Goal: Task Accomplishment & Management: Manage account settings

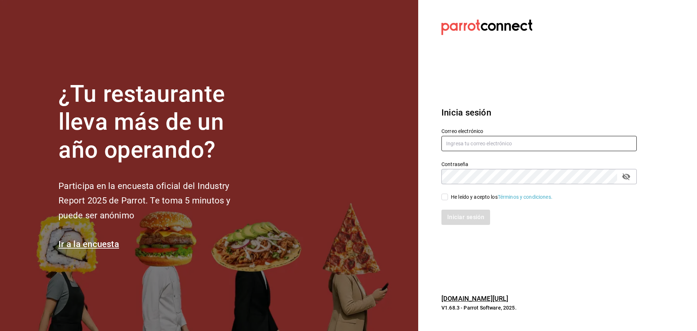
click at [467, 144] on input "text" at bounding box center [538, 143] width 195 height 15
paste input "[PERSON_NAME][EMAIL_ADDRESS][PERSON_NAME][DOMAIN_NAME]"
type input "[PERSON_NAME][EMAIL_ADDRESS][PERSON_NAME][DOMAIN_NAME]"
click at [626, 176] on icon "passwordField" at bounding box center [626, 176] width 9 height 9
click at [415, 180] on div "¿Tu restaurante lleva más de un año operando? Participa en la encuesta oficial …" at bounding box center [348, 165] width 697 height 331
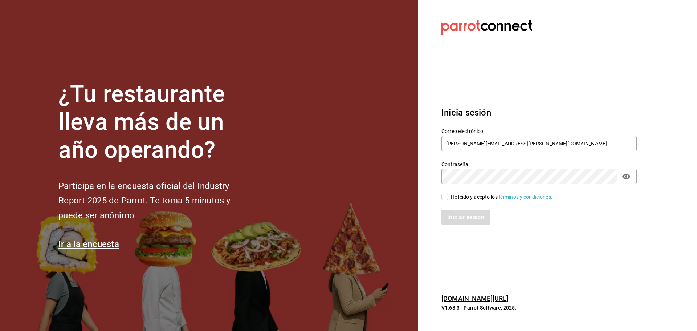
click at [442, 196] on input "He leído y acepto los Términos y condiciones." at bounding box center [444, 196] width 7 height 7
checkbox input "true"
click at [450, 218] on button "Iniciar sesión" at bounding box center [465, 216] width 49 height 15
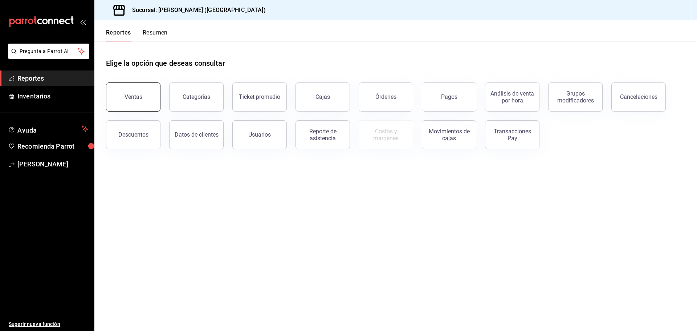
click at [147, 88] on button "Ventas" at bounding box center [133, 96] width 54 height 29
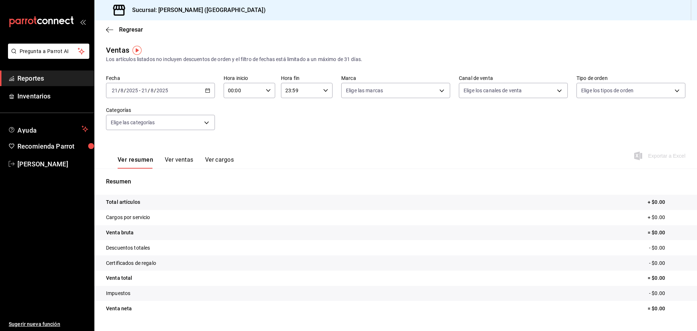
click at [205, 93] on \(Stroke\) "button" at bounding box center [207, 91] width 4 height 4
click at [207, 94] on div "2025-08-21 21 / 8 / 2025 - 2025-08-21 21 / 8 / 2025" at bounding box center [160, 90] width 109 height 15
click at [135, 180] on span "Rango de fechas" at bounding box center [140, 178] width 56 height 8
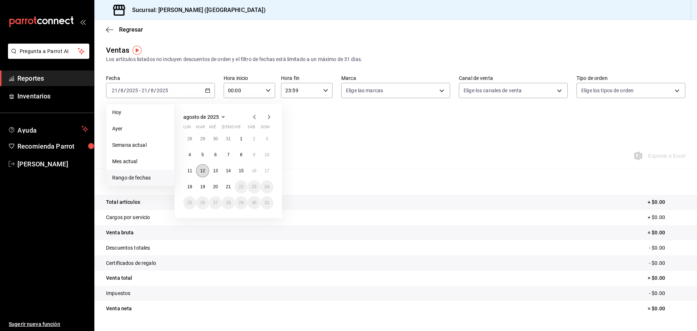
click at [205, 168] on button "12" at bounding box center [202, 170] width 13 height 13
click at [191, 188] on abbr "18" at bounding box center [189, 186] width 5 height 5
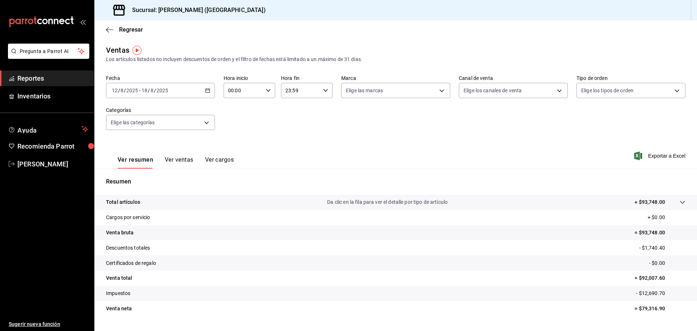
click at [180, 157] on button "Ver ventas" at bounding box center [179, 162] width 29 height 12
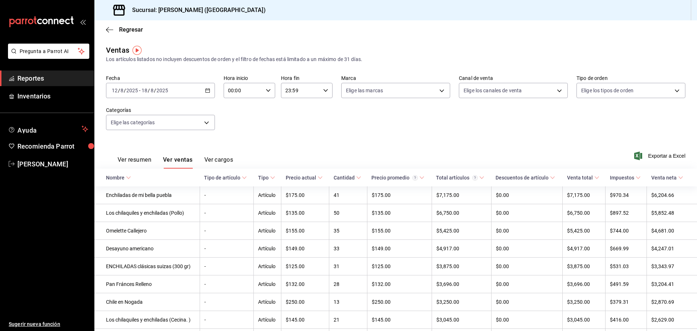
click at [207, 93] on \(Stroke\) "button" at bounding box center [207, 91] width 4 height 4
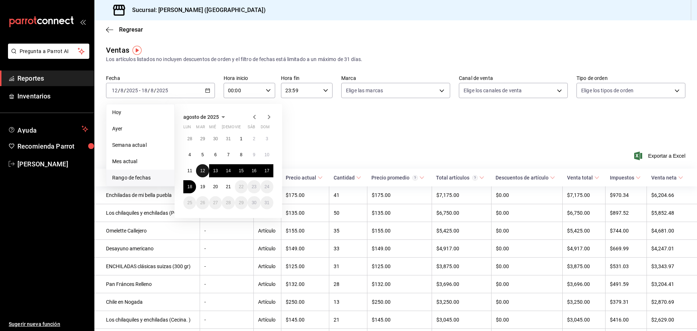
click at [206, 172] on button "12" at bounding box center [202, 170] width 13 height 13
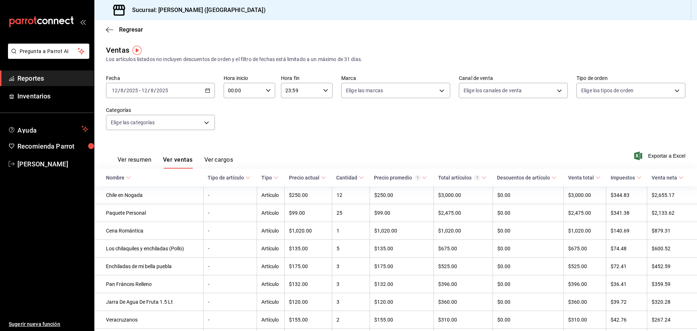
click at [208, 92] on icon "button" at bounding box center [207, 90] width 5 height 5
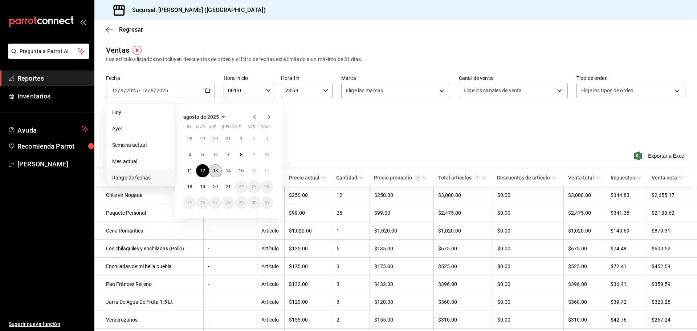
click at [213, 171] on abbr "13" at bounding box center [215, 170] width 5 height 5
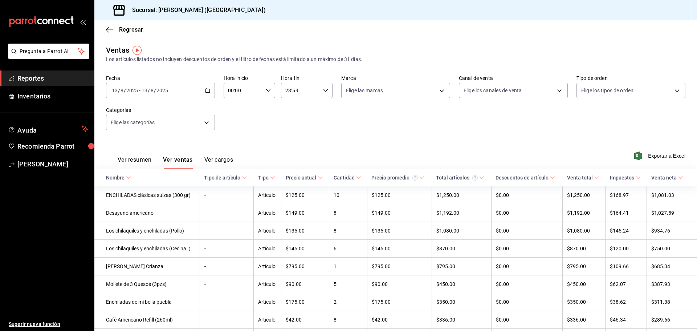
click at [207, 90] on \(Stroke\) "button" at bounding box center [208, 90] width 4 height 0
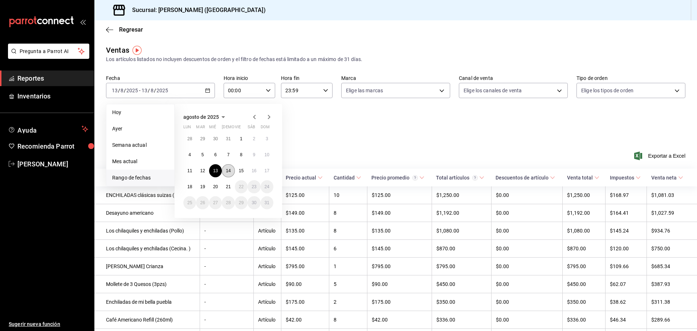
click at [229, 174] on button "14" at bounding box center [228, 170] width 13 height 13
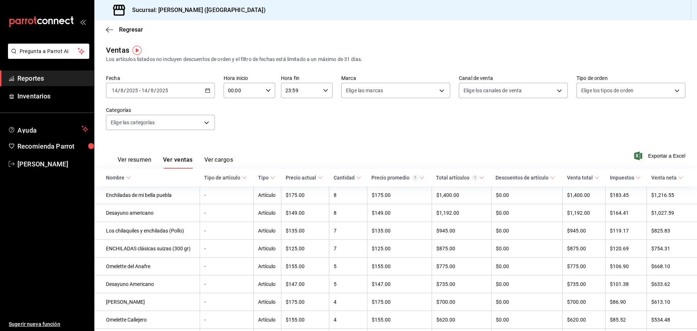
click at [205, 89] on icon "button" at bounding box center [207, 90] width 5 height 5
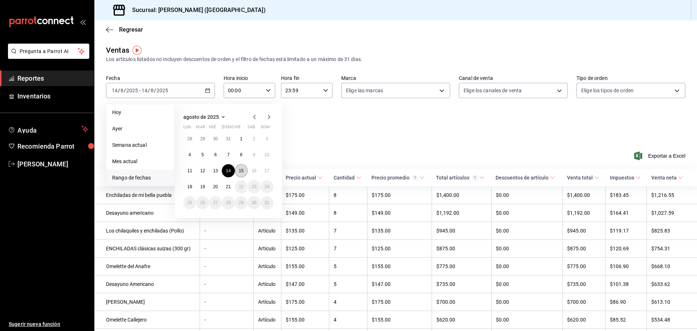
click at [245, 170] on button "15" at bounding box center [241, 170] width 13 height 13
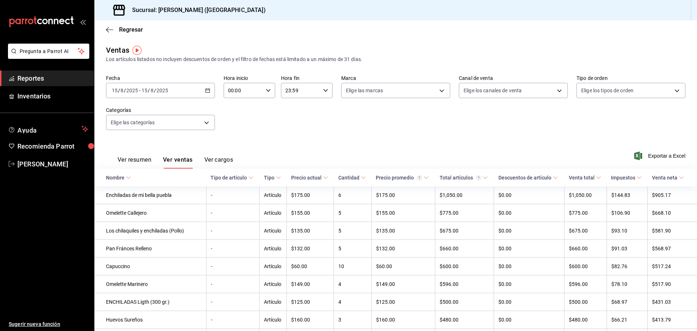
click at [205, 91] on \(Stroke\) "button" at bounding box center [207, 91] width 4 height 4
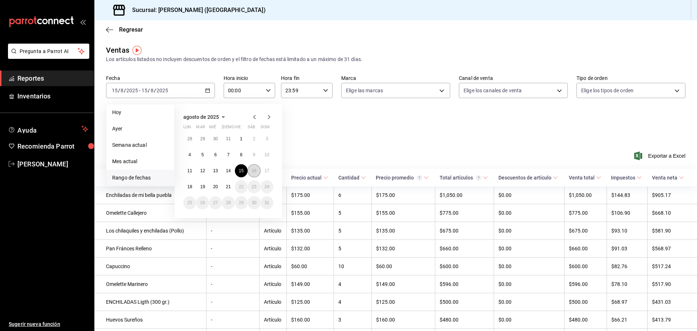
click at [257, 173] on button "16" at bounding box center [253, 170] width 13 height 13
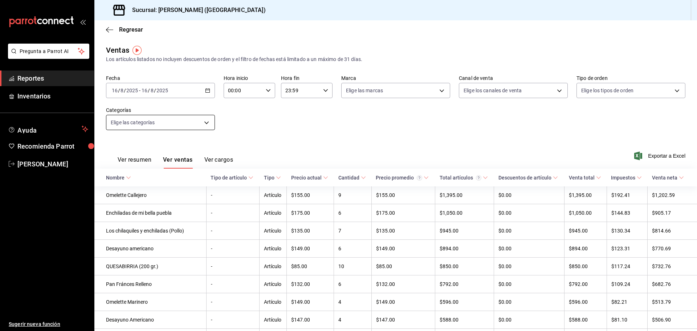
click at [205, 121] on body "Pregunta a Parrot AI Reportes Inventarios Ayuda Recomienda Parrot Eliu Tonacátl…" at bounding box center [348, 165] width 697 height 331
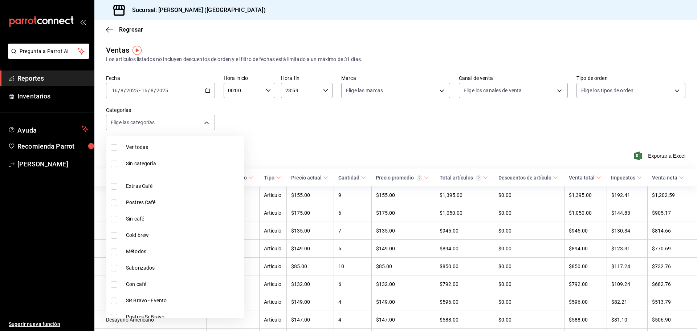
click at [176, 147] on span "Ver todas" at bounding box center [183, 147] width 115 height 8
type input "42a09e22-8dc8-4f3f-9b8d-5c2e9128a824,02aefd72-e168-465b-af92-a9b5351ad6f5,f8874…"
checkbox input "true"
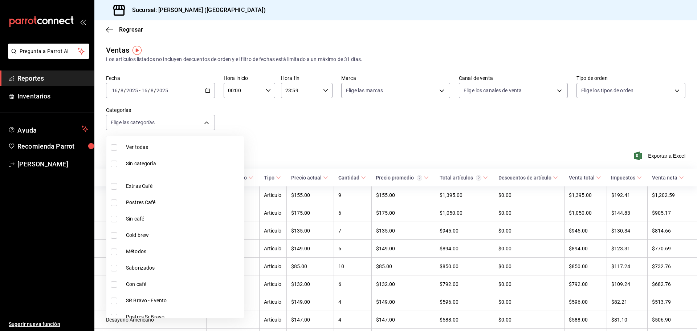
checkbox input "true"
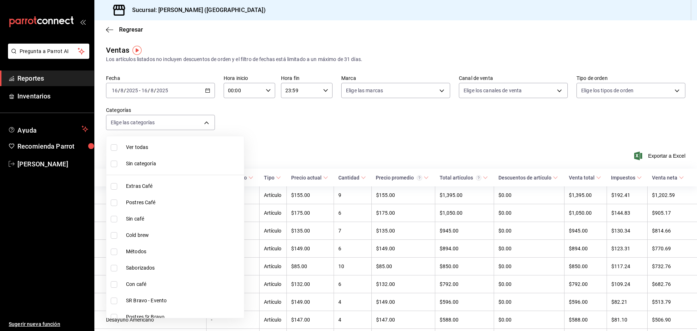
checkbox input "true"
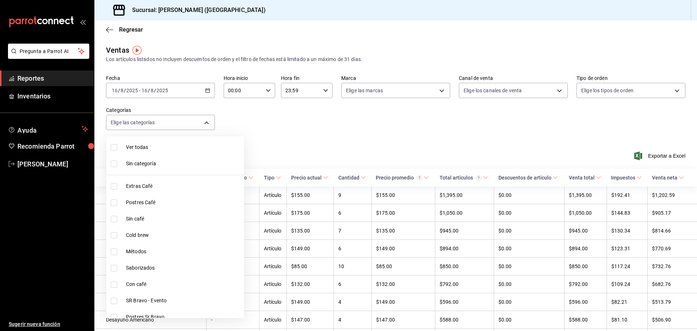
checkbox input "true"
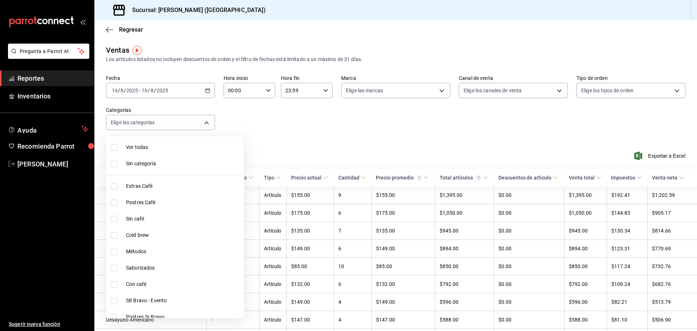
checkbox input "true"
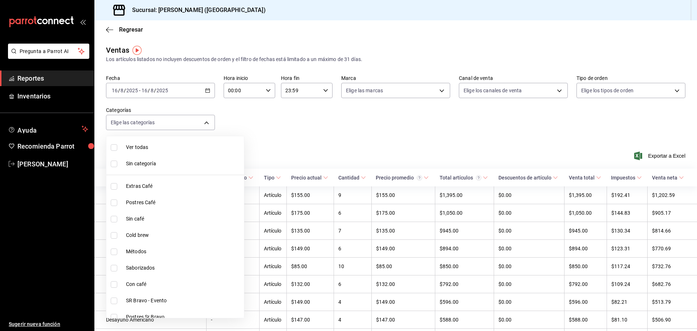
checkbox input "true"
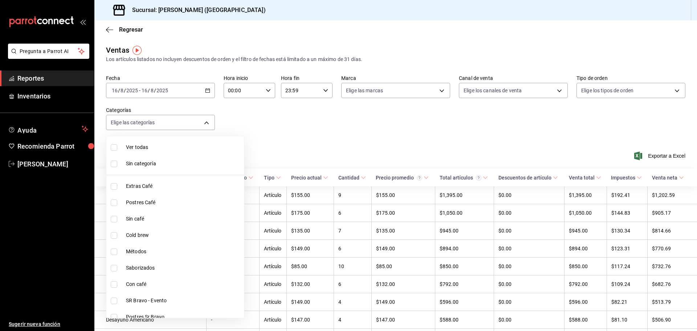
checkbox input "true"
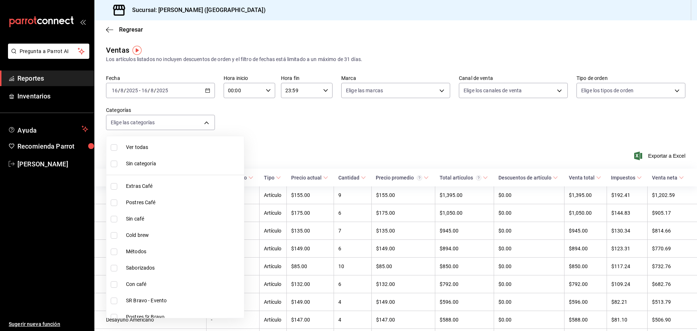
checkbox input "true"
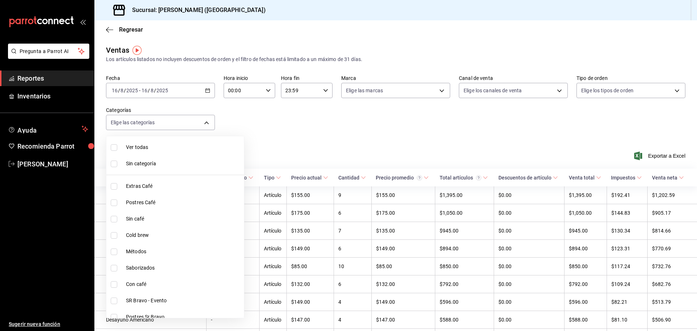
checkbox input "true"
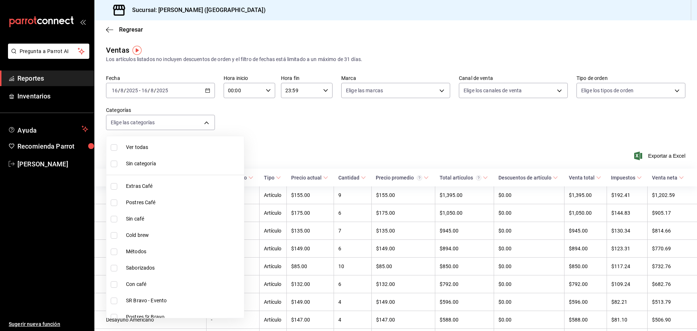
checkbox input "true"
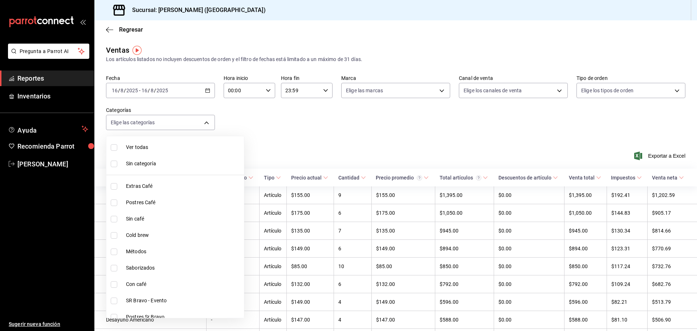
checkbox input "true"
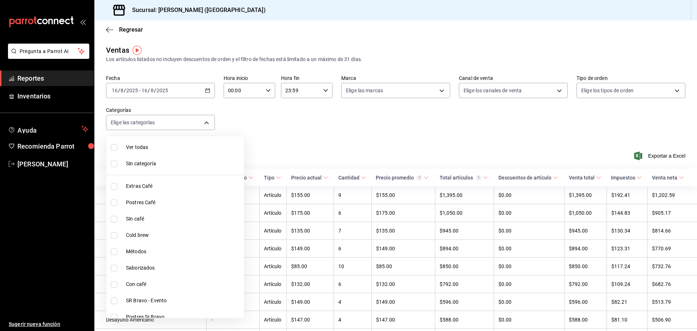
checkbox input "true"
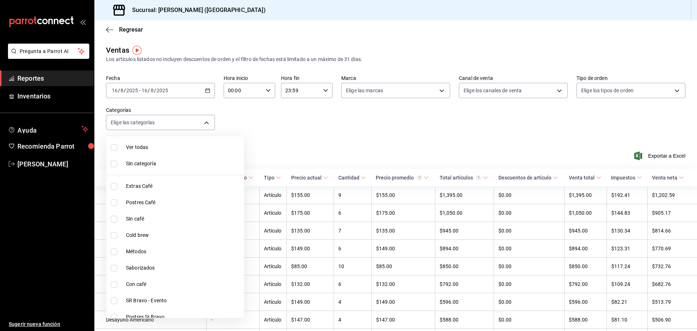
checkbox input "true"
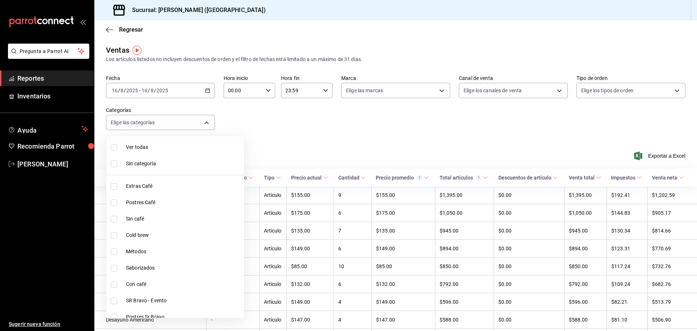
checkbox input "true"
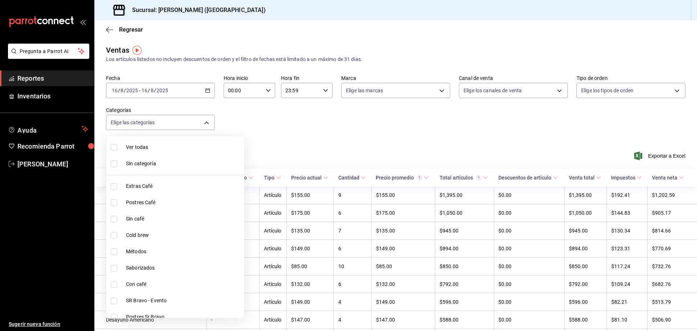
checkbox input "true"
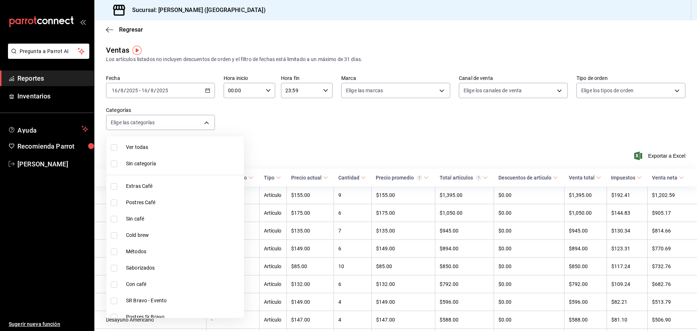
checkbox input "true"
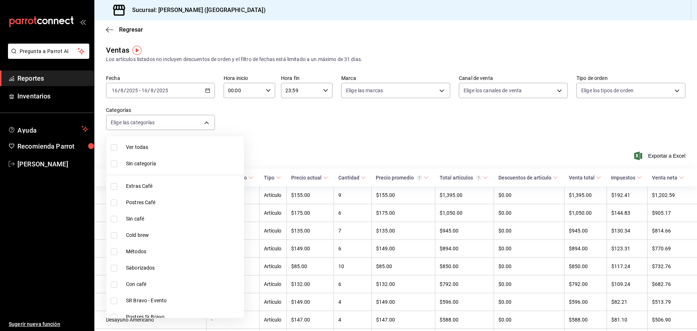
checkbox input "true"
click at [176, 147] on span "Ver todas" at bounding box center [183, 147] width 115 height 8
checkbox input "false"
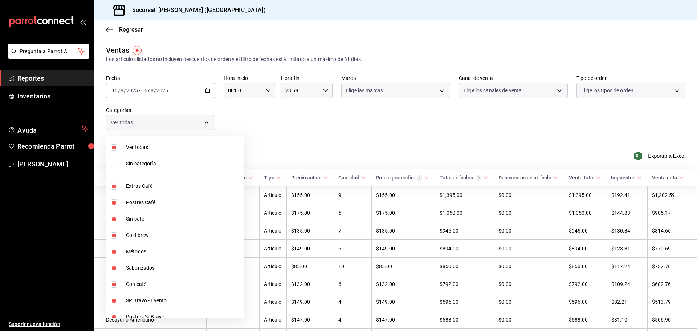
checkbox input "false"
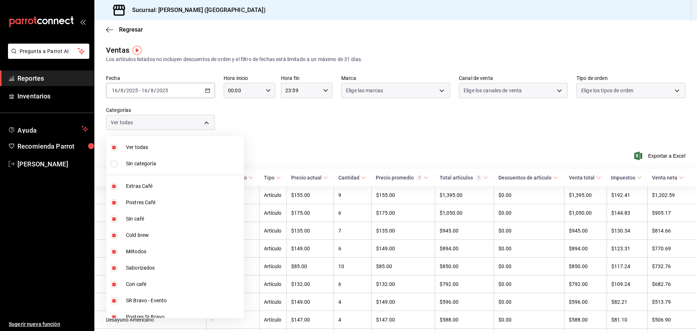
checkbox input "false"
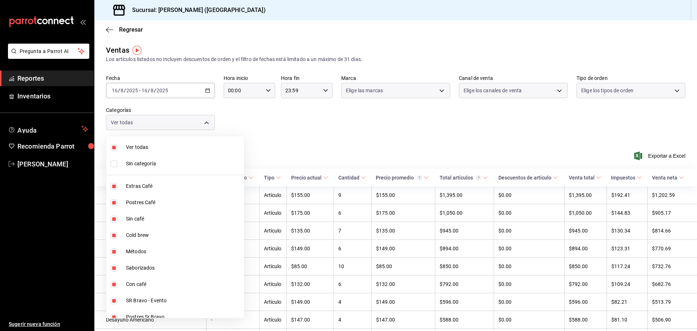
checkbox input "false"
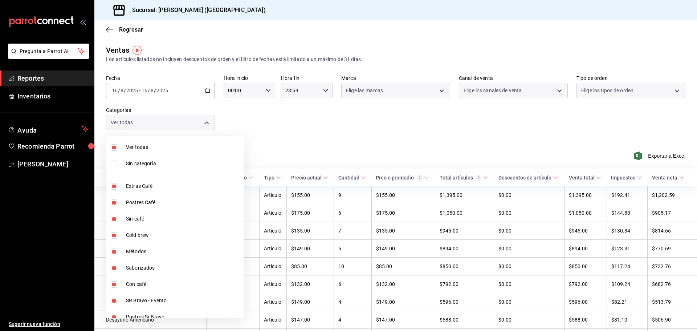
checkbox input "false"
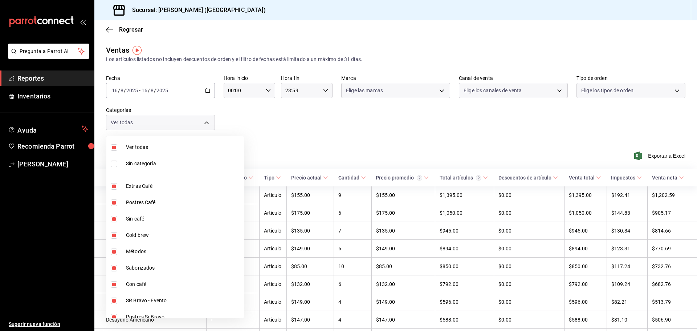
checkbox input "false"
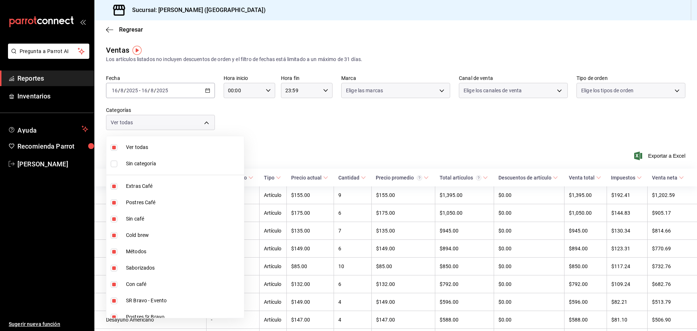
checkbox input "false"
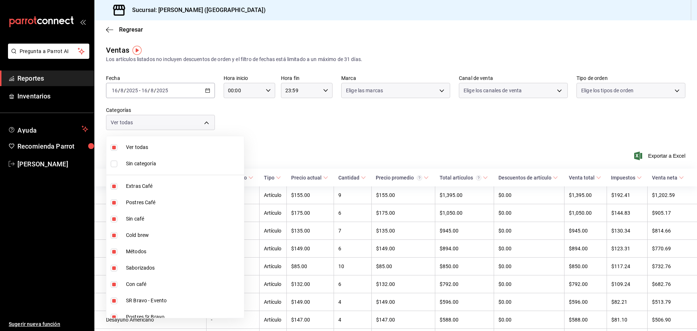
checkbox input "false"
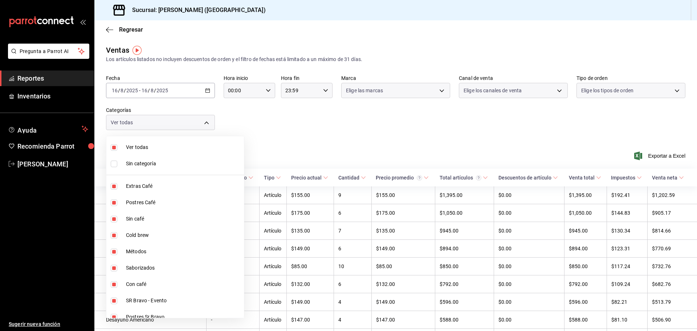
checkbox input "false"
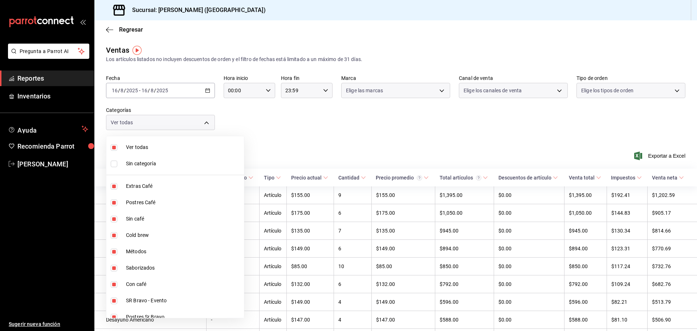
checkbox input "false"
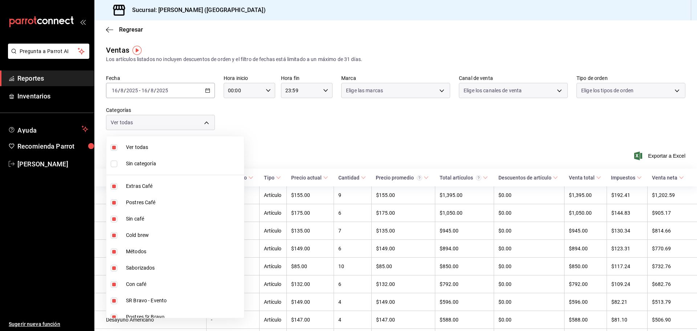
checkbox input "false"
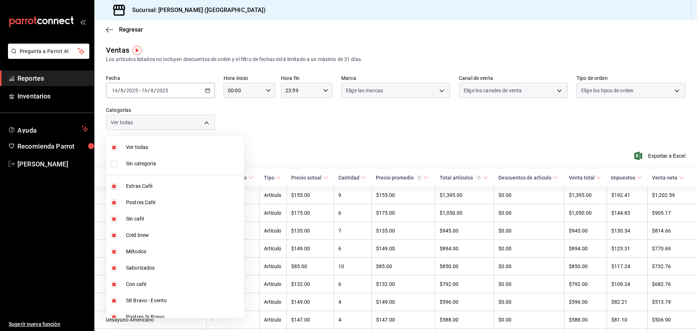
checkbox input "false"
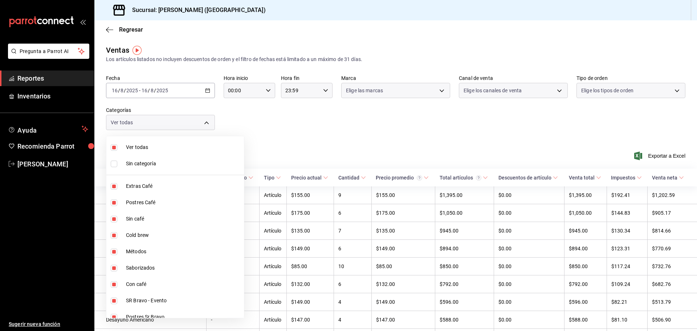
checkbox input "false"
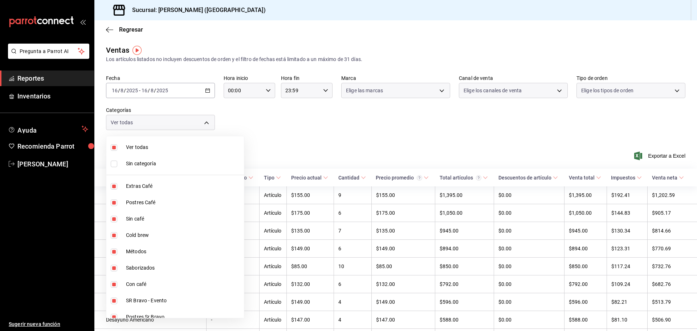
checkbox input "false"
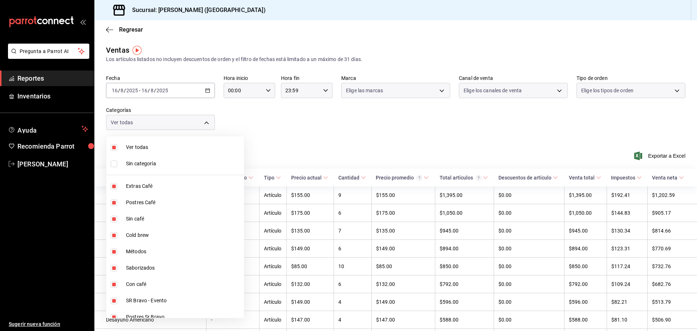
checkbox input "false"
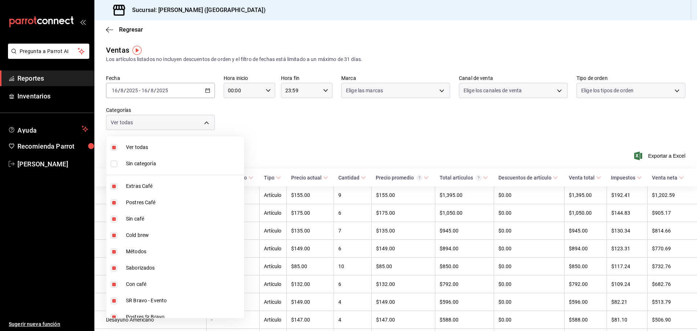
checkbox input "false"
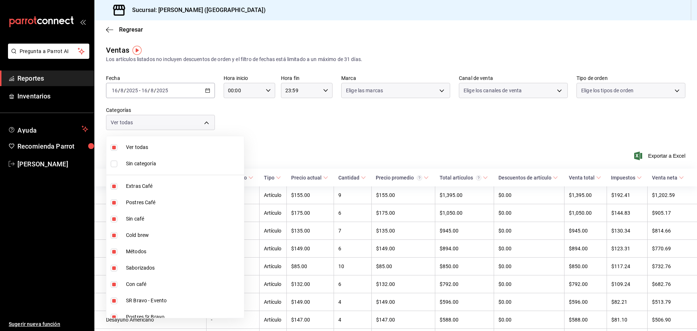
checkbox input "false"
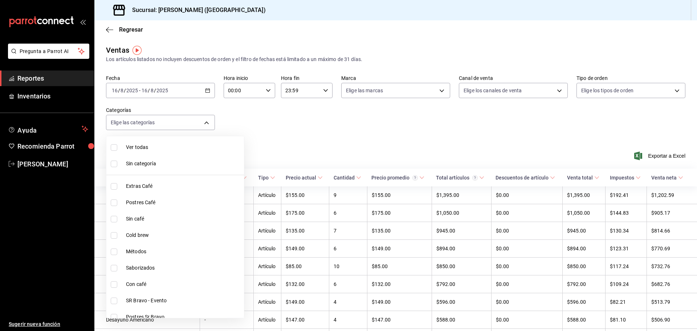
click at [179, 149] on span "Ver todas" at bounding box center [183, 147] width 115 height 8
type input "42a09e22-8dc8-4f3f-9b8d-5c2e9128a824,02aefd72-e168-465b-af92-a9b5351ad6f5,f8874…"
checkbox input "true"
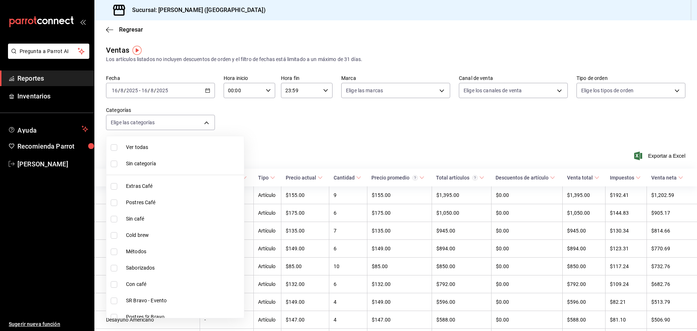
checkbox input "true"
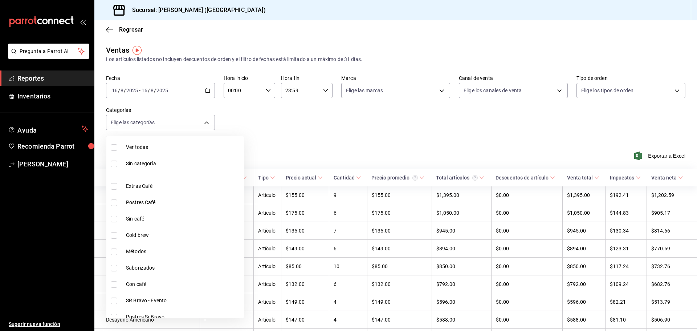
checkbox input "true"
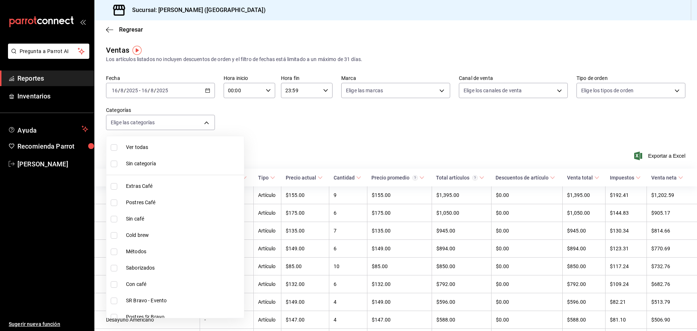
checkbox input "true"
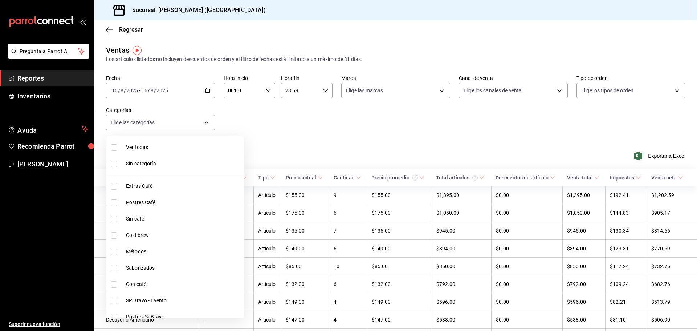
checkbox input "true"
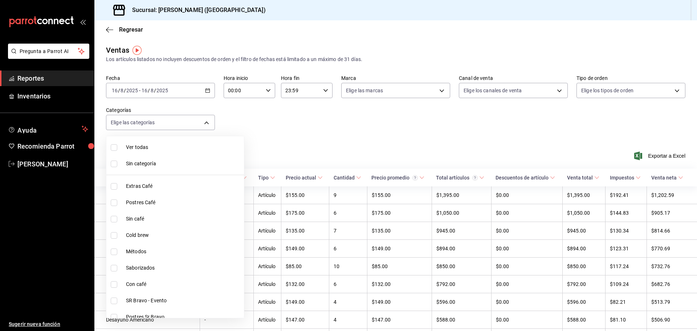
checkbox input "true"
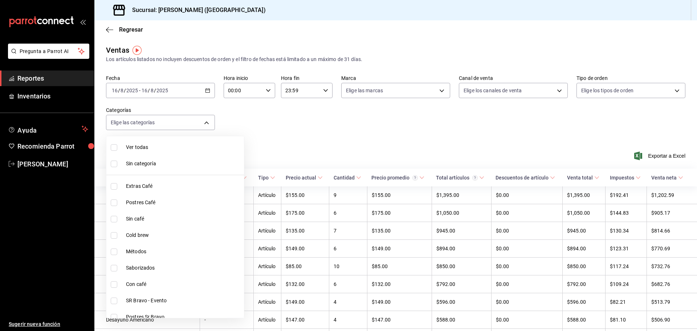
checkbox input "true"
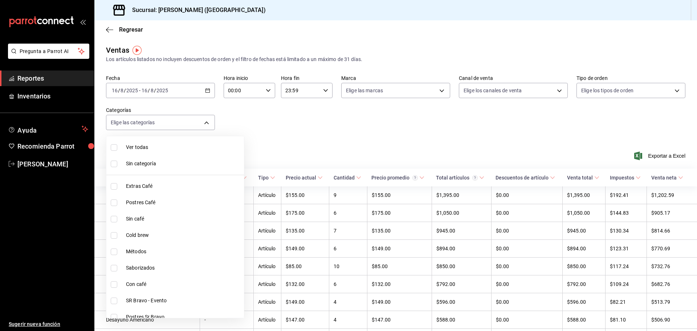
checkbox input "true"
click at [270, 147] on div at bounding box center [348, 165] width 697 height 331
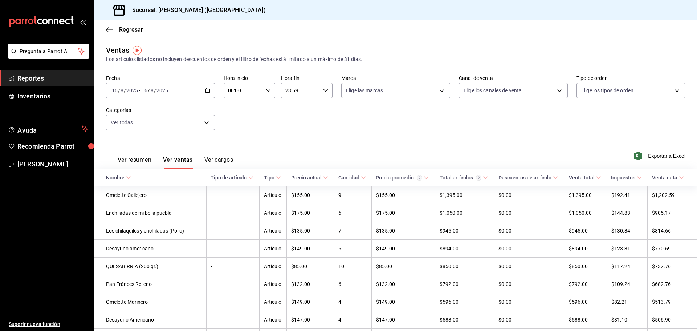
click at [209, 89] on div "2025-08-16 16 / 8 / 2025 - 2025-08-16 16 / 8 / 2025" at bounding box center [160, 90] width 109 height 15
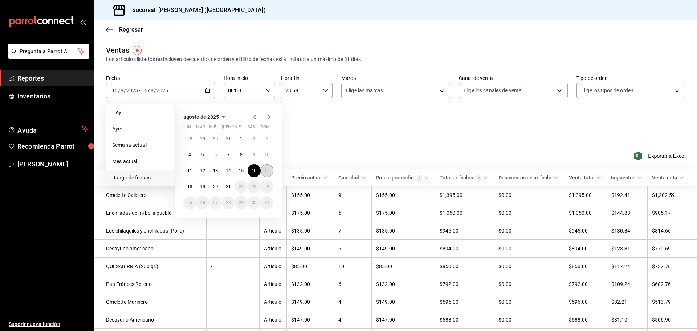
click at [263, 171] on button "17" at bounding box center [267, 170] width 13 height 13
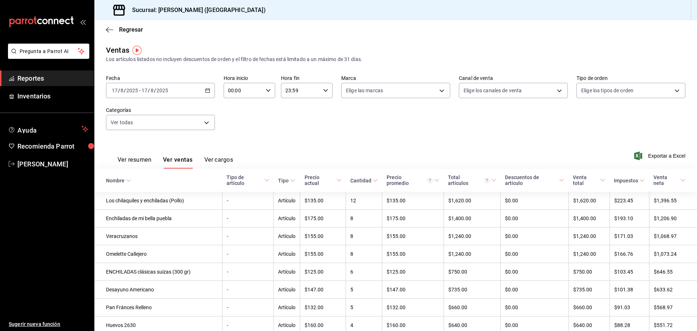
drag, startPoint x: 205, startPoint y: 89, endPoint x: 212, endPoint y: 90, distance: 7.3
click at [212, 90] on div "2025-08-17 17 / 8 / 2025 - 2025-08-17 17 / 8 / 2025" at bounding box center [160, 90] width 109 height 15
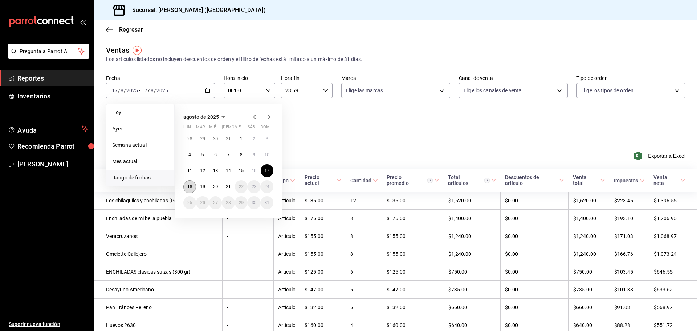
click at [190, 190] on button "18" at bounding box center [189, 186] width 13 height 13
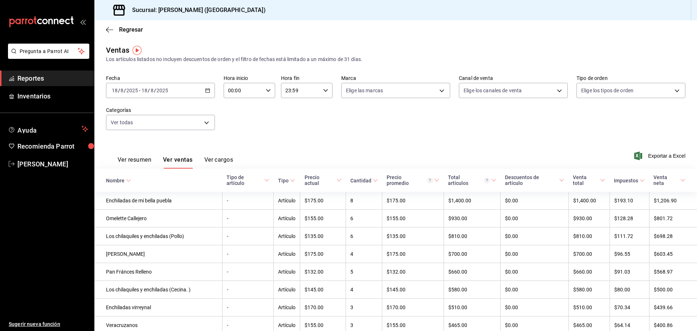
click at [205, 89] on icon "button" at bounding box center [207, 90] width 5 height 5
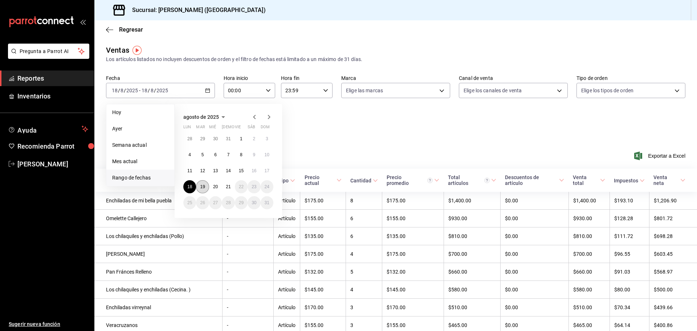
click at [205, 183] on button "19" at bounding box center [202, 186] width 13 height 13
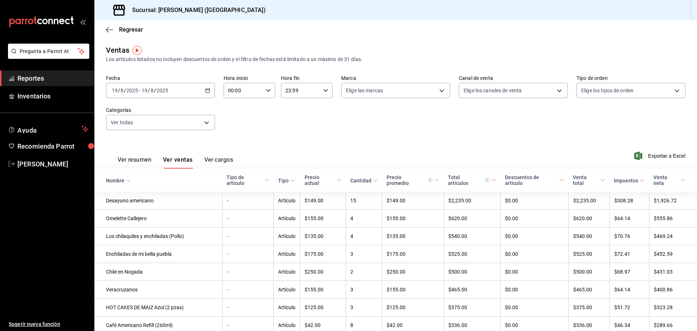
click at [205, 92] on icon "button" at bounding box center [207, 90] width 5 height 5
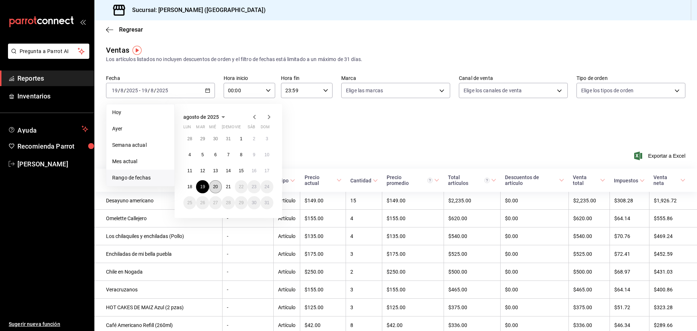
click at [216, 186] on abbr "20" at bounding box center [215, 186] width 5 height 5
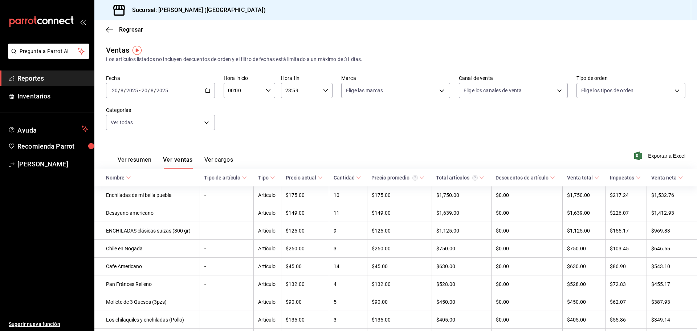
click at [205, 89] on \(Stroke\) "button" at bounding box center [207, 91] width 4 height 4
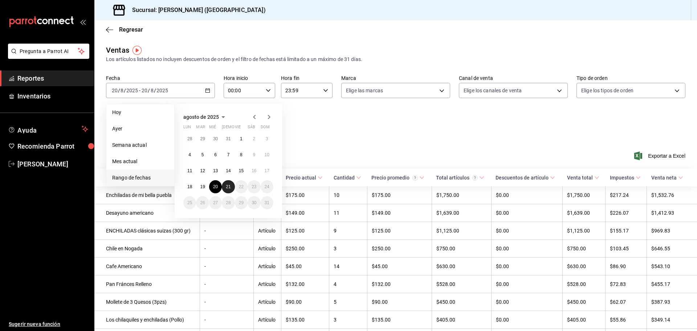
click at [228, 185] on abbr "21" at bounding box center [228, 186] width 5 height 5
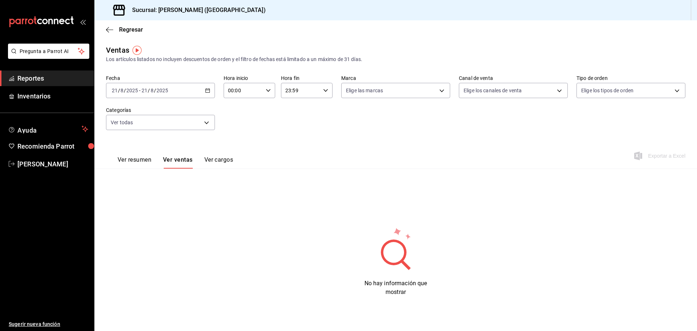
click at [209, 90] on \(Stroke\) "button" at bounding box center [208, 90] width 4 height 0
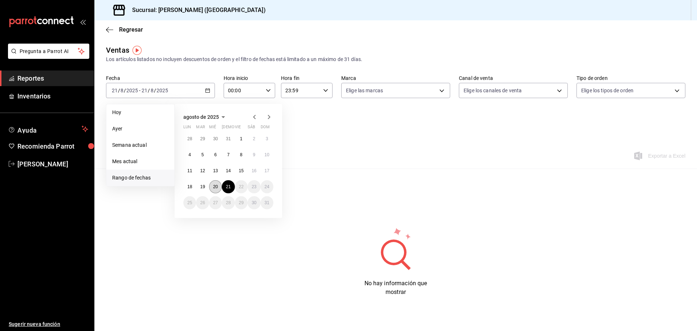
click at [217, 185] on abbr "20" at bounding box center [215, 186] width 5 height 5
